Goal: Task Accomplishment & Management: Manage account settings

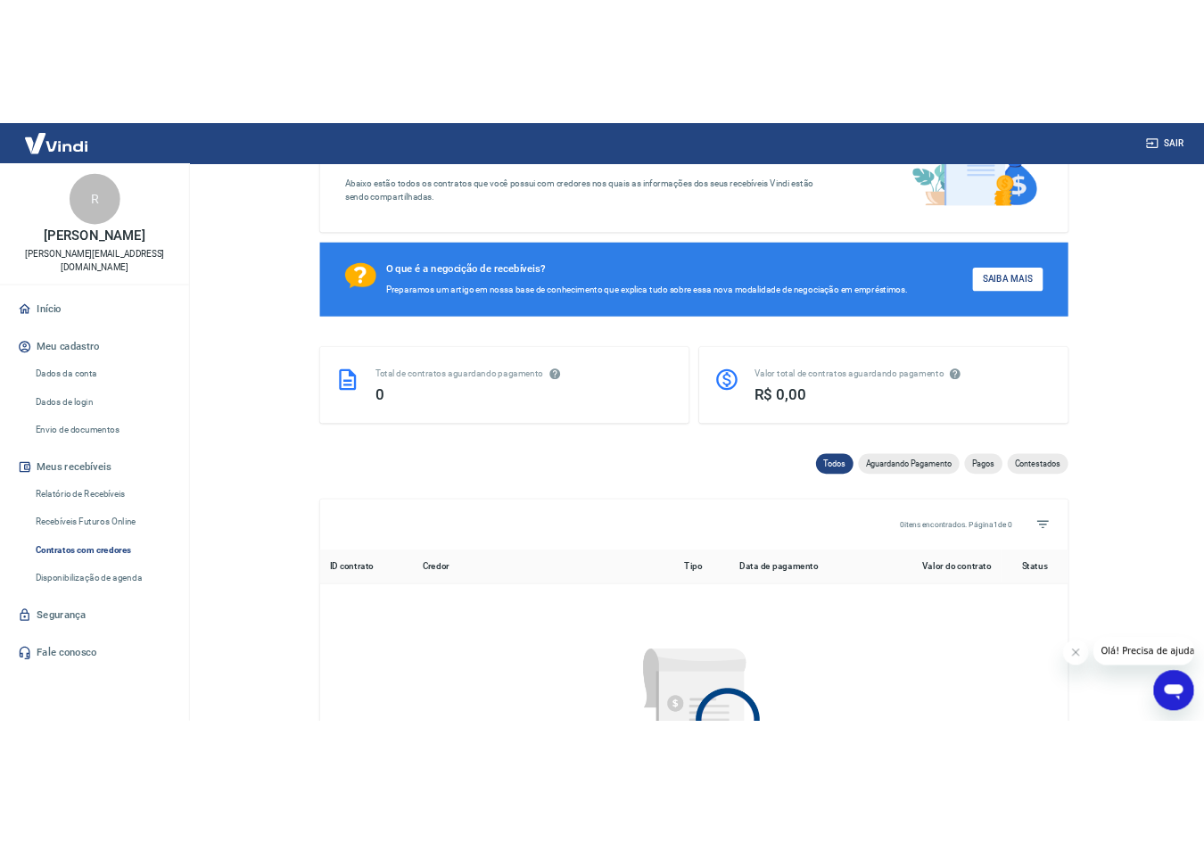
scroll to position [186, 0]
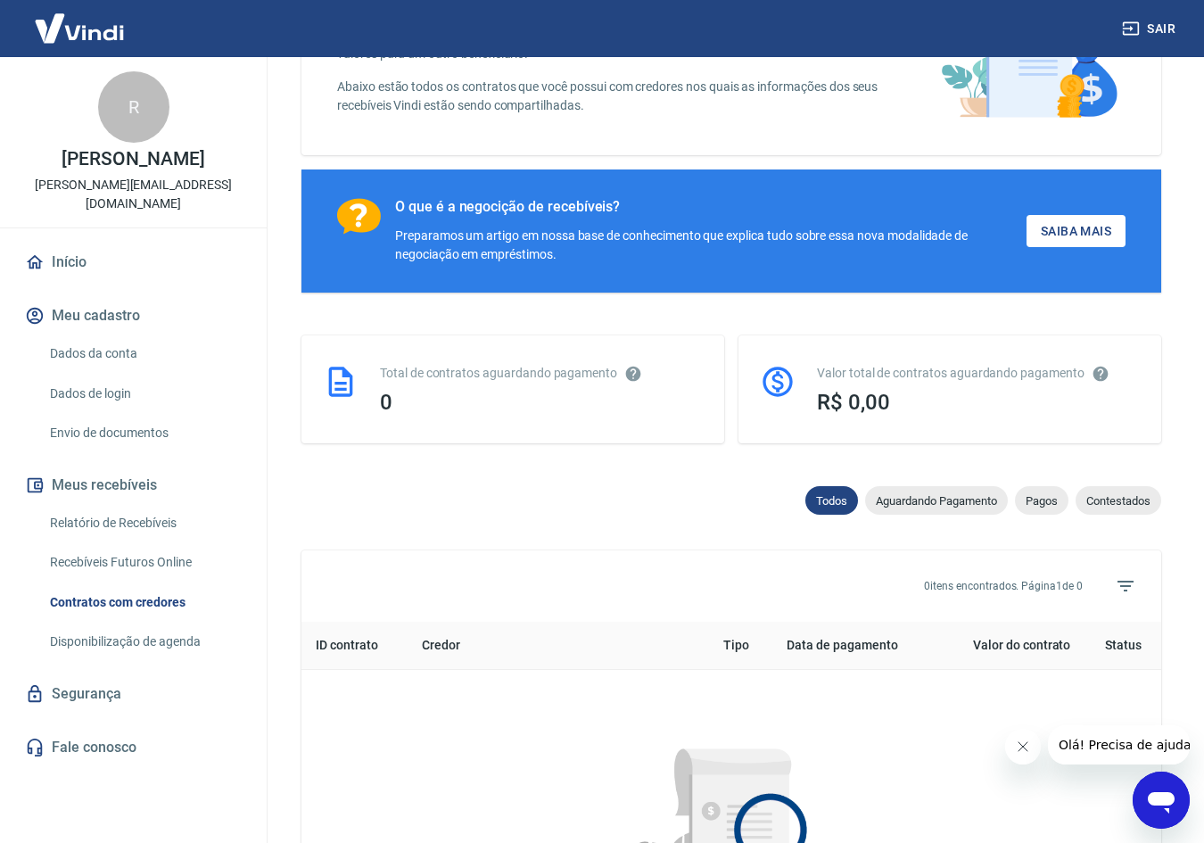
click at [614, 374] on div "Total de contratos aguardando pagamento" at bounding box center [541, 373] width 323 height 19
click at [846, 408] on span "R$ 0,00" at bounding box center [853, 402] width 73 height 25
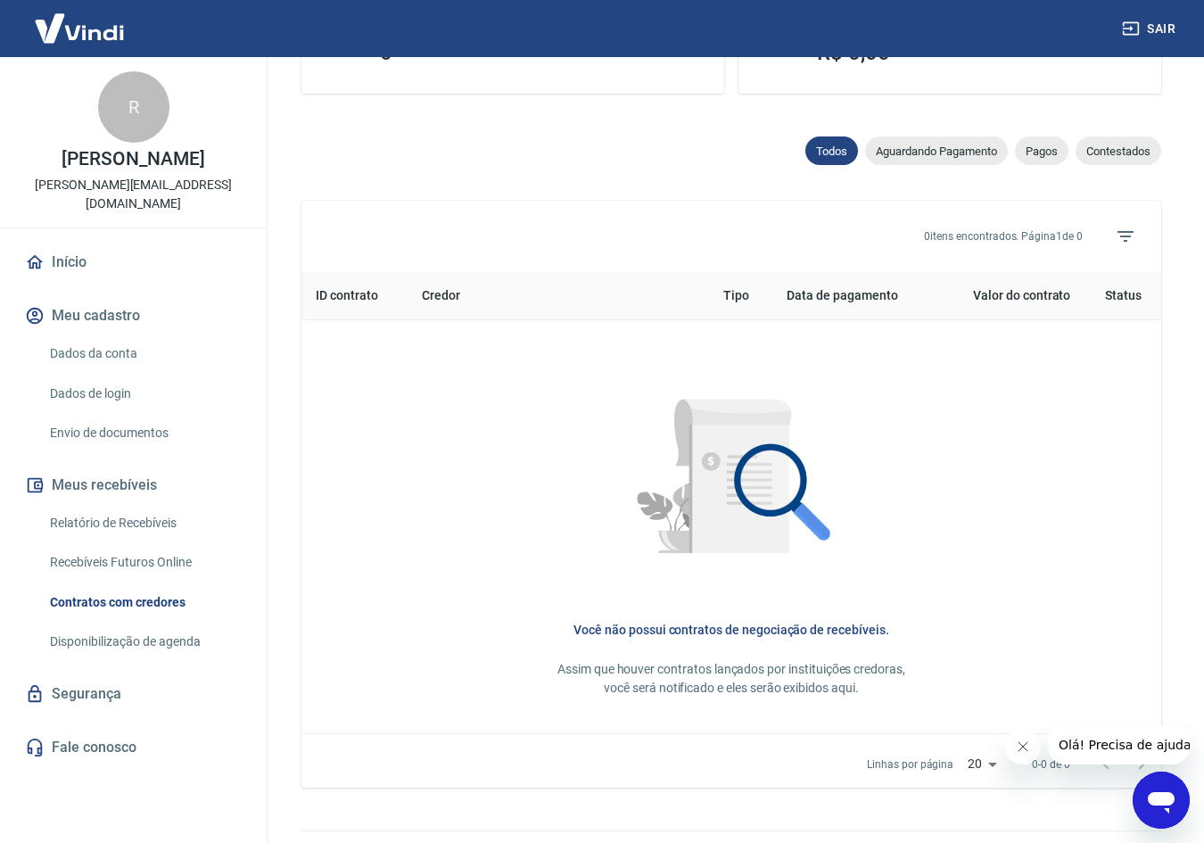
scroll to position [579, 0]
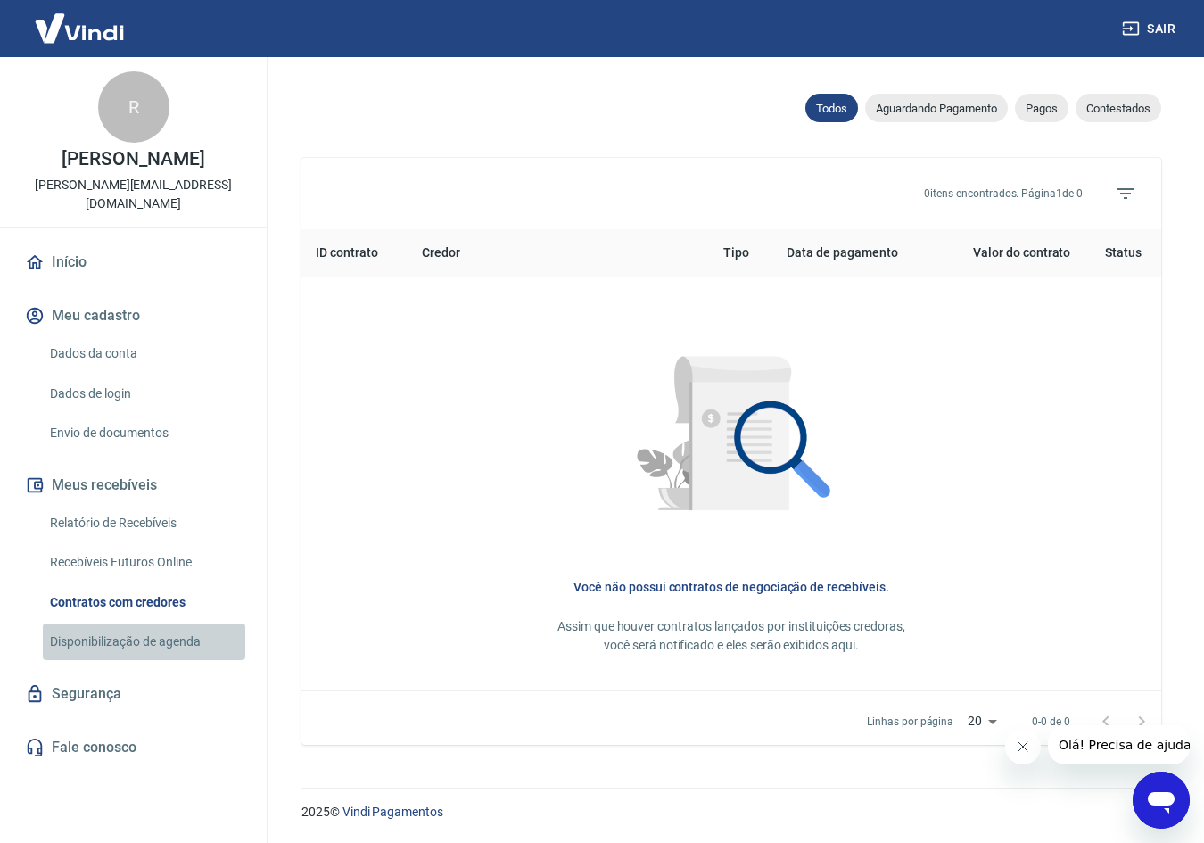
click at [148, 628] on link "Disponibilização de agenda" at bounding box center [144, 641] width 202 height 37
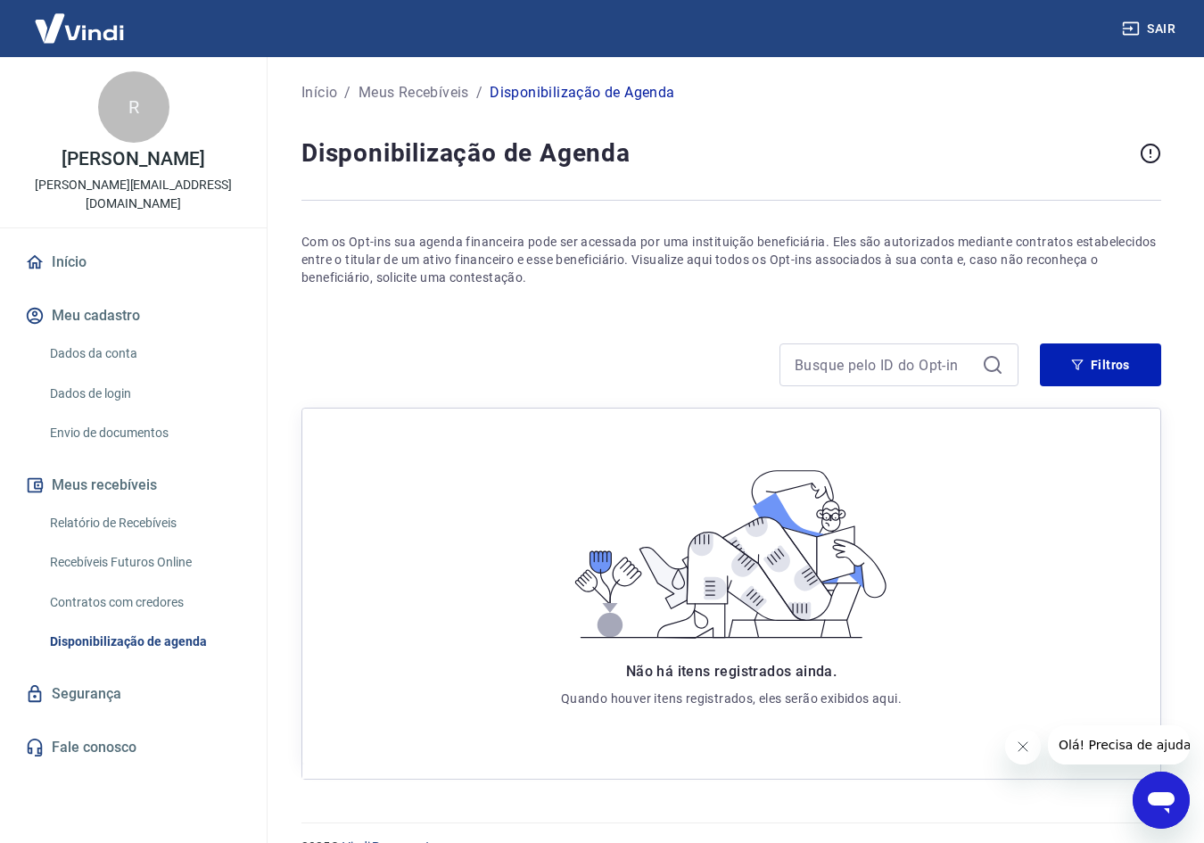
click at [1162, 102] on div "Início / Meus Recebíveis / Disponibilização de Agenda Disponibilização de Agend…" at bounding box center [731, 429] width 902 height 744
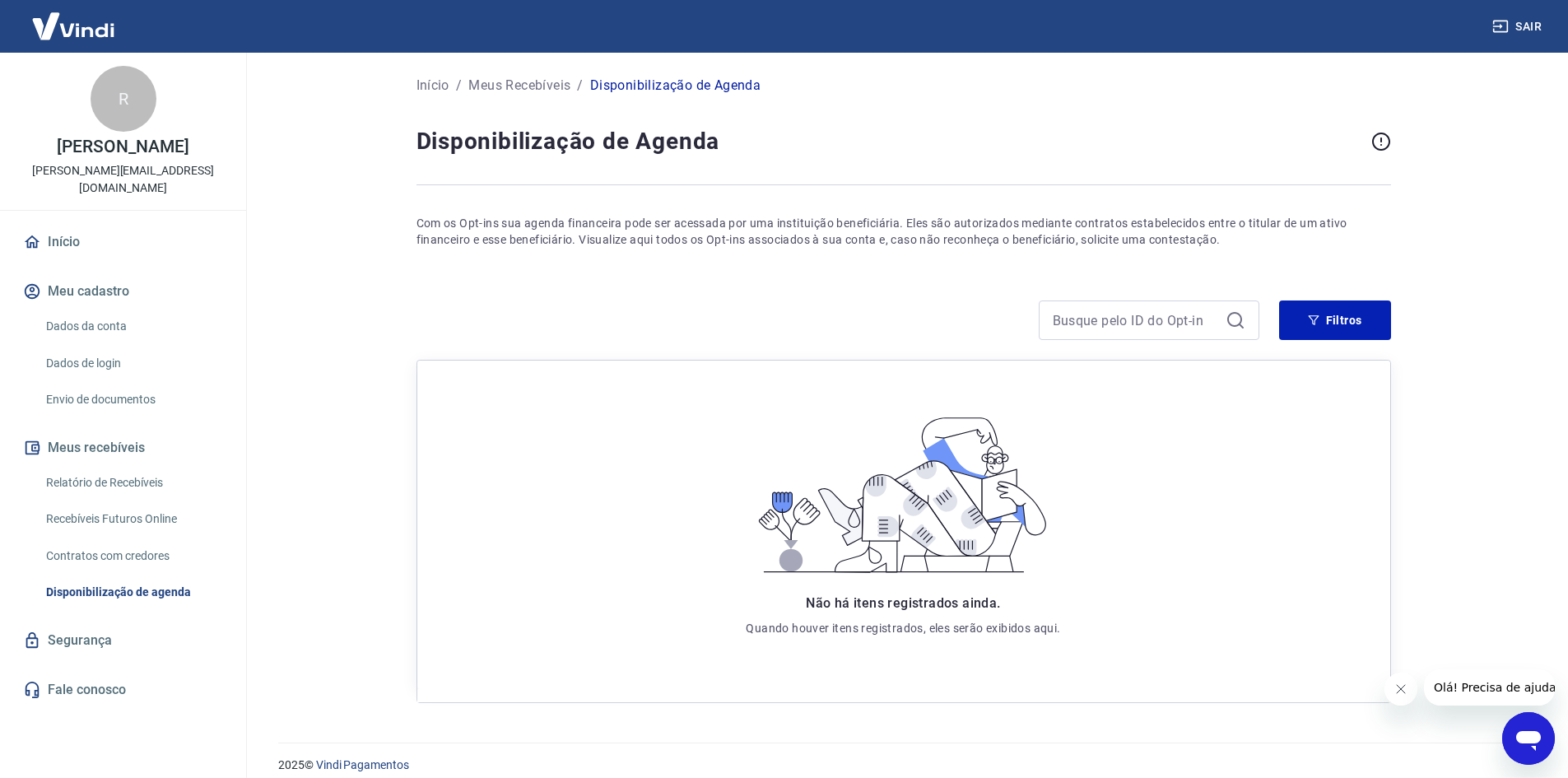
click at [133, 98] on div "R" at bounding box center [123, 98] width 66 height 66
click at [101, 27] on img at bounding box center [73, 26] width 107 height 50
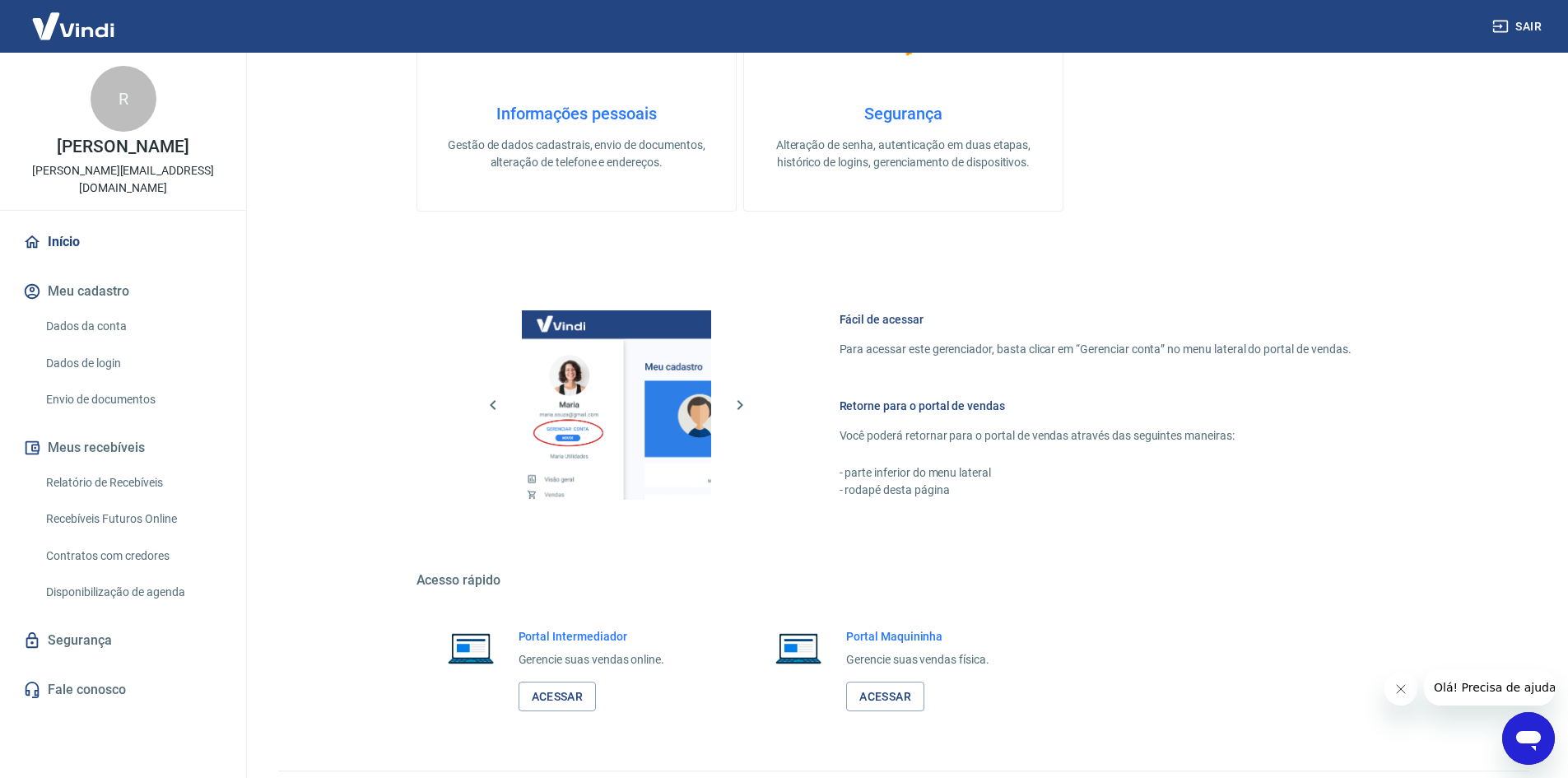
scroll to position [831, 0]
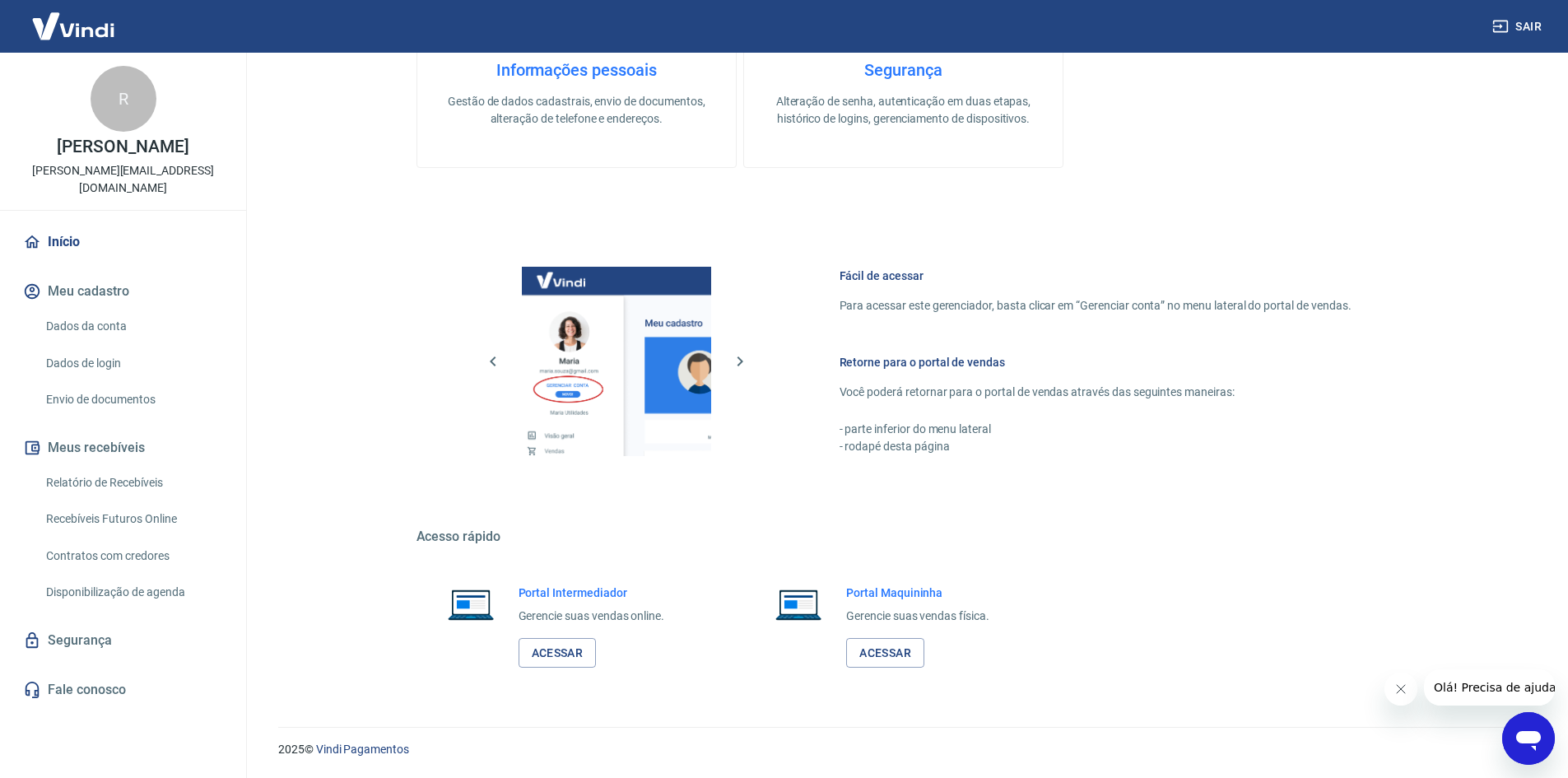
click at [154, 508] on link "Recebíveis Futuros Online" at bounding box center [133, 519] width 186 height 34
